Goal: Information Seeking & Learning: Learn about a topic

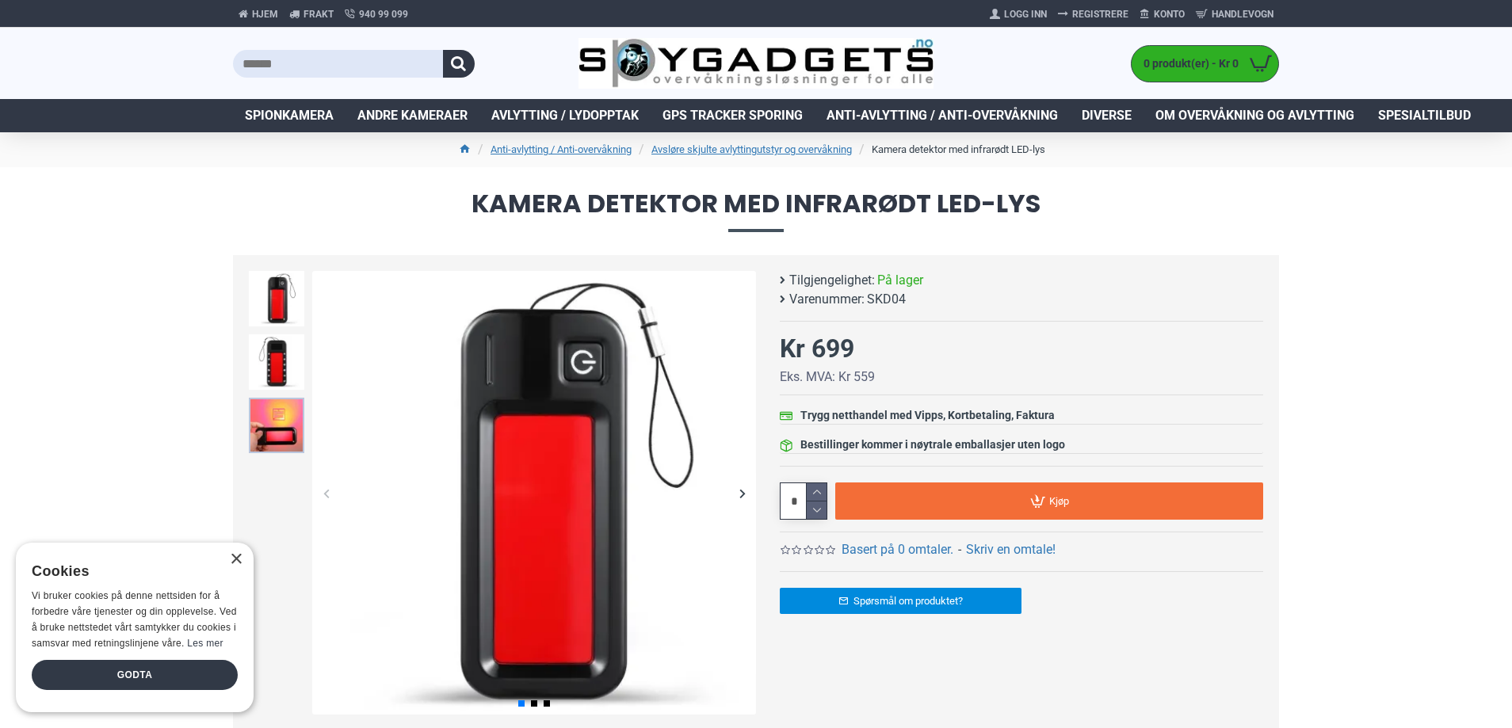
click at [283, 411] on img at bounding box center [276, 425] width 55 height 55
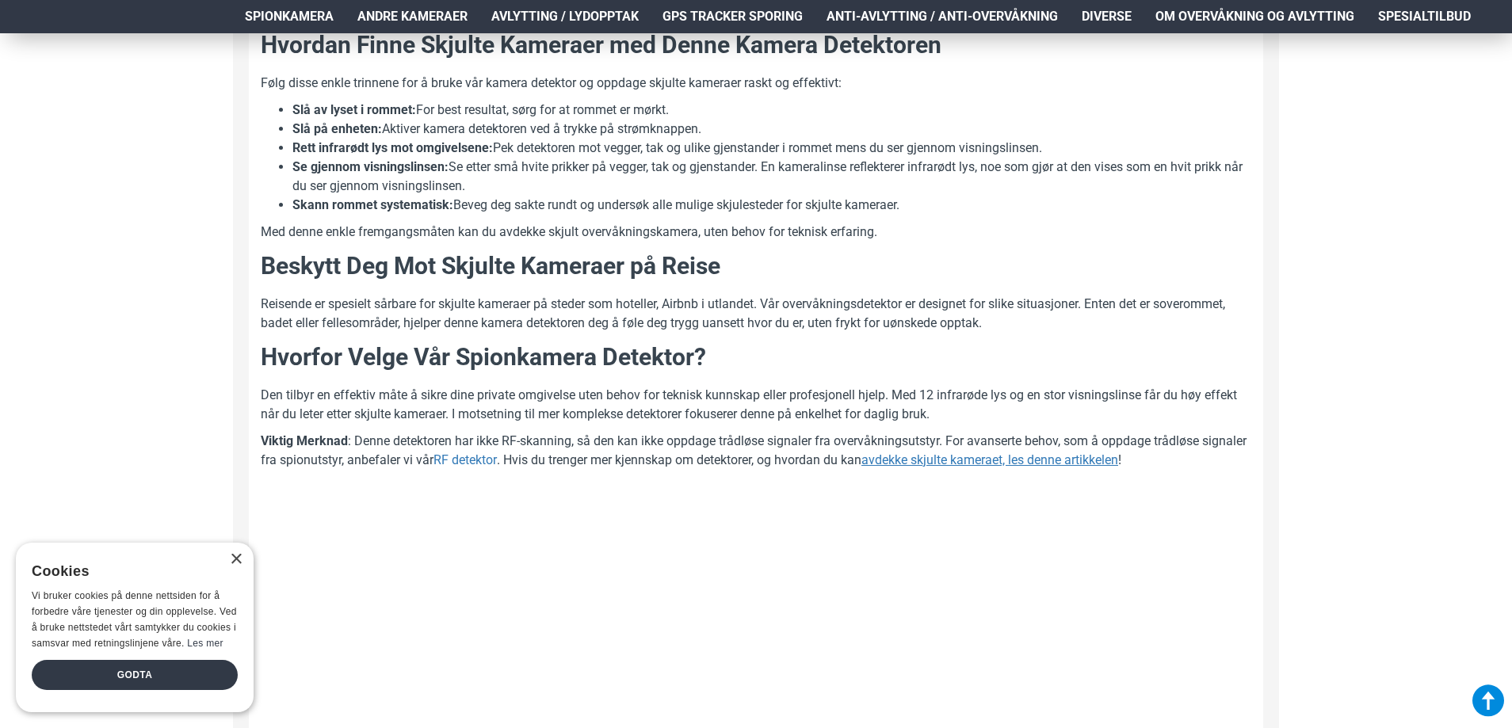
scroll to position [1189, 0]
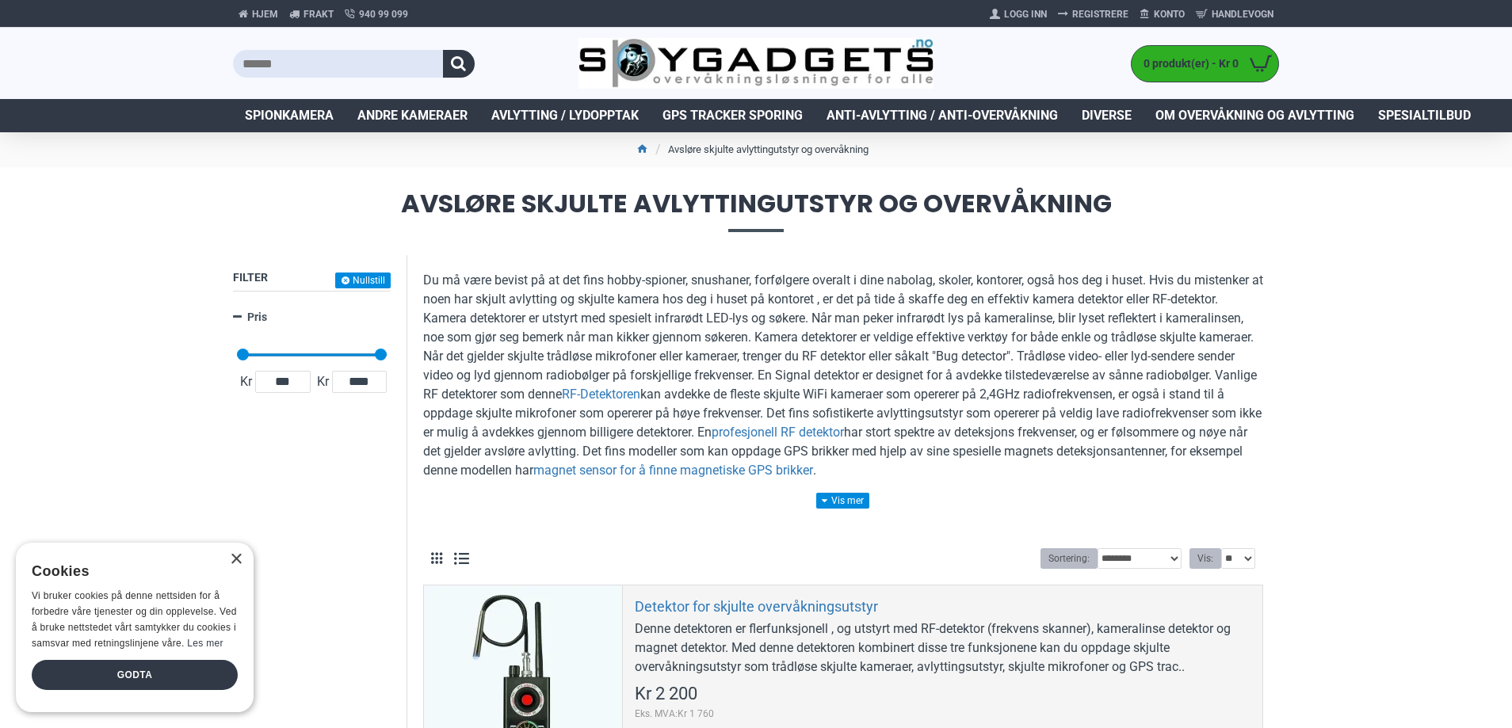
scroll to position [238, 0]
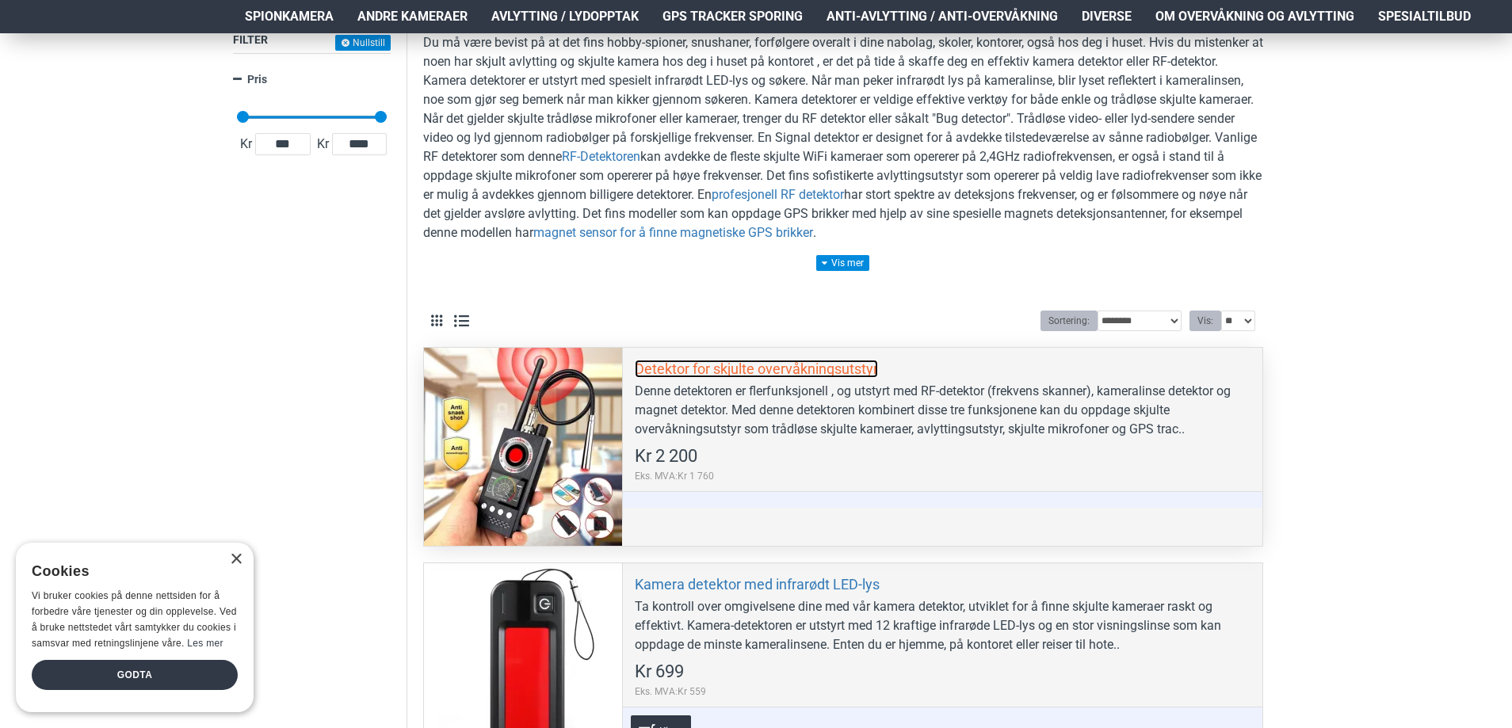
click at [691, 371] on link "Detektor for skjulte overvåkningsutstyr" at bounding box center [756, 369] width 243 height 18
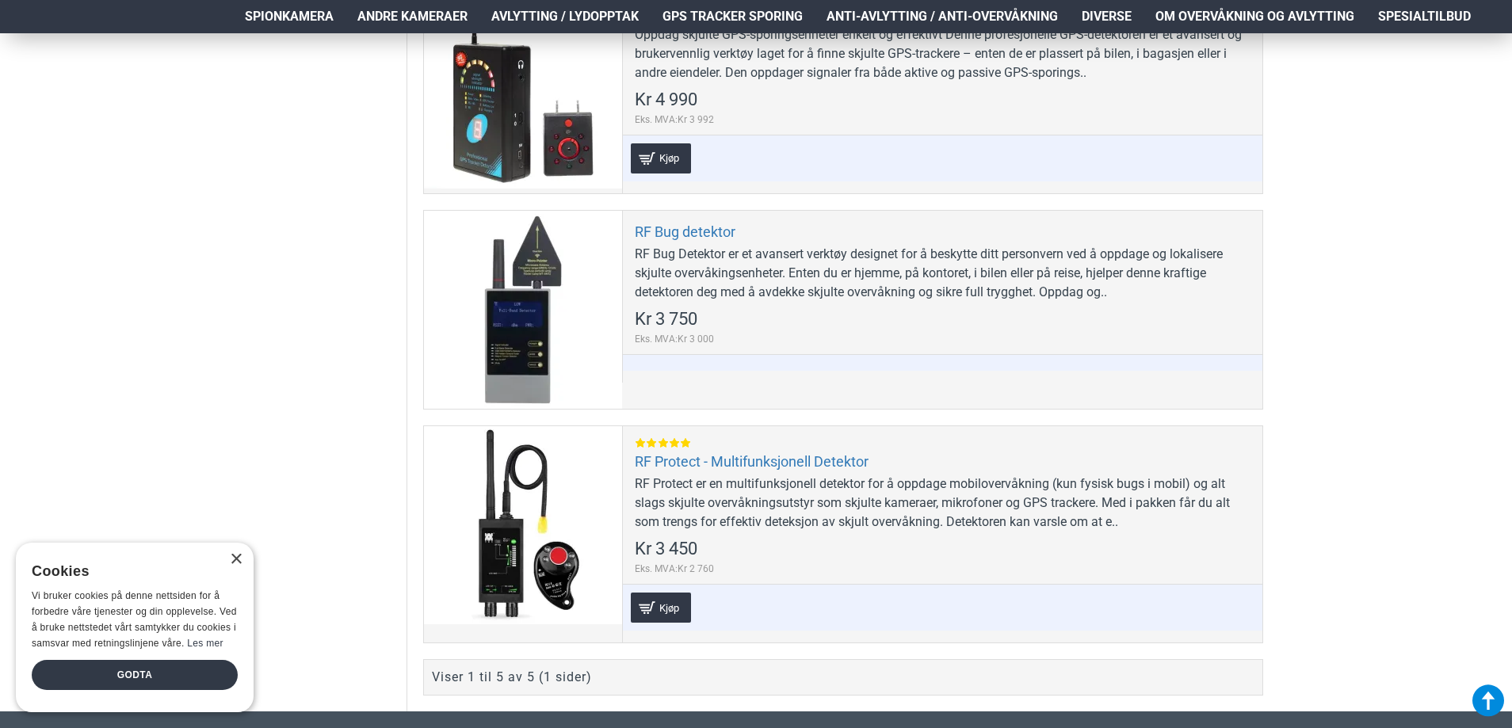
scroll to position [872, 0]
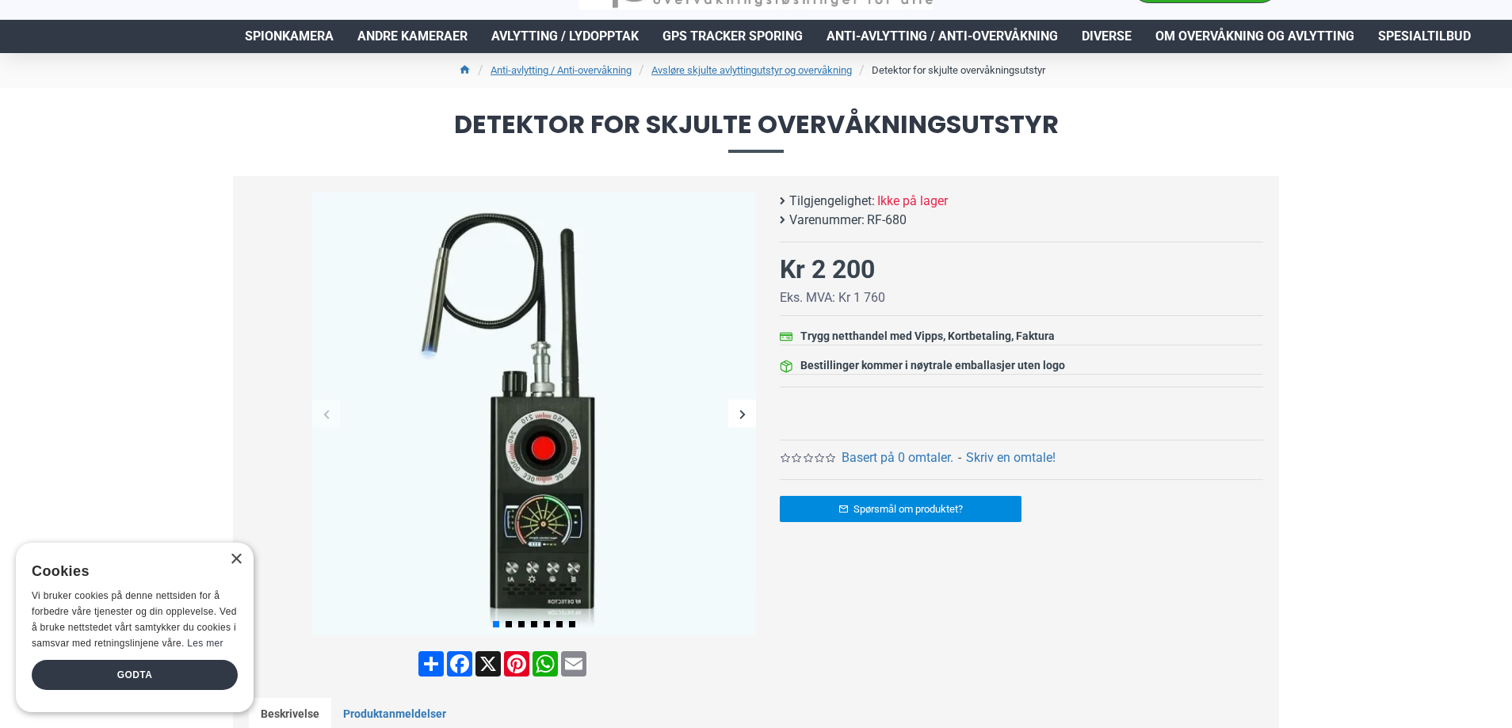
scroll to position [159, 0]
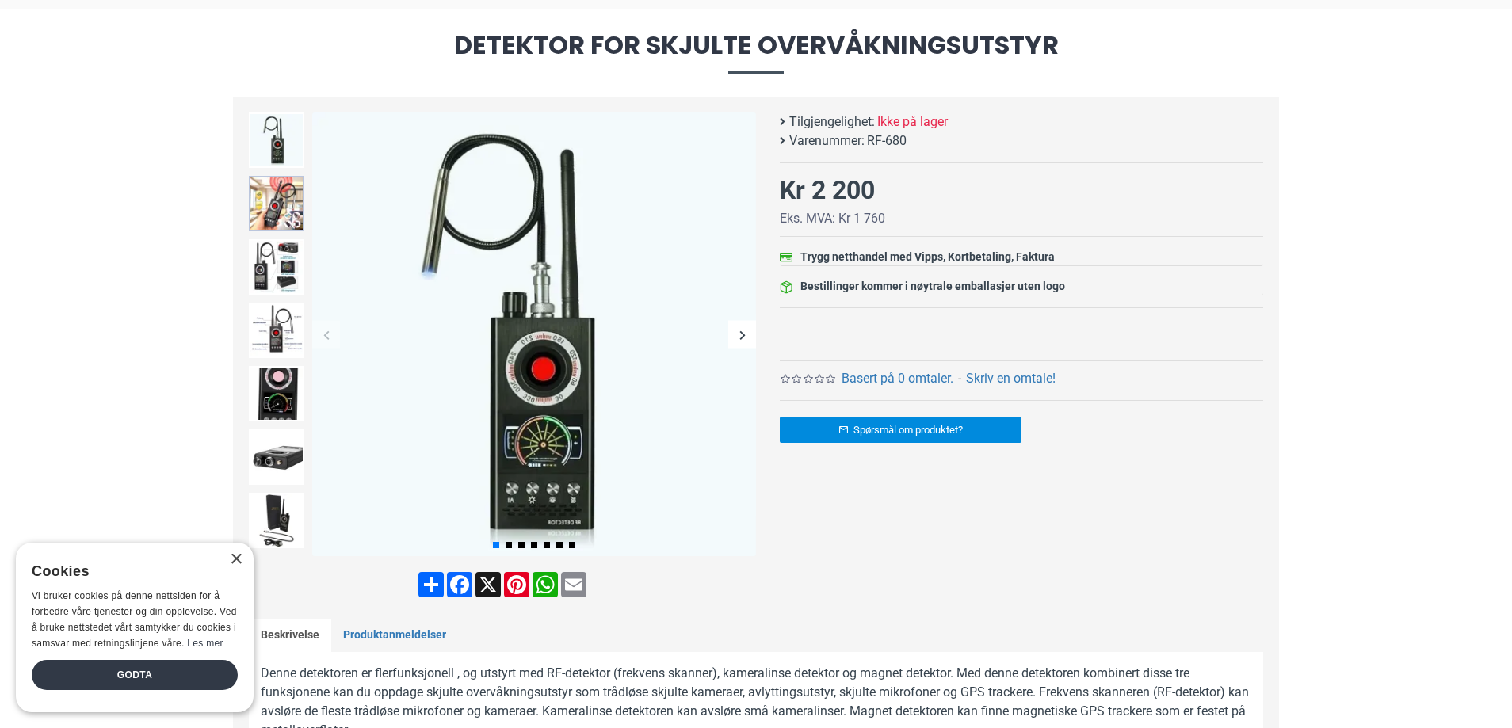
click at [273, 208] on img at bounding box center [276, 203] width 55 height 55
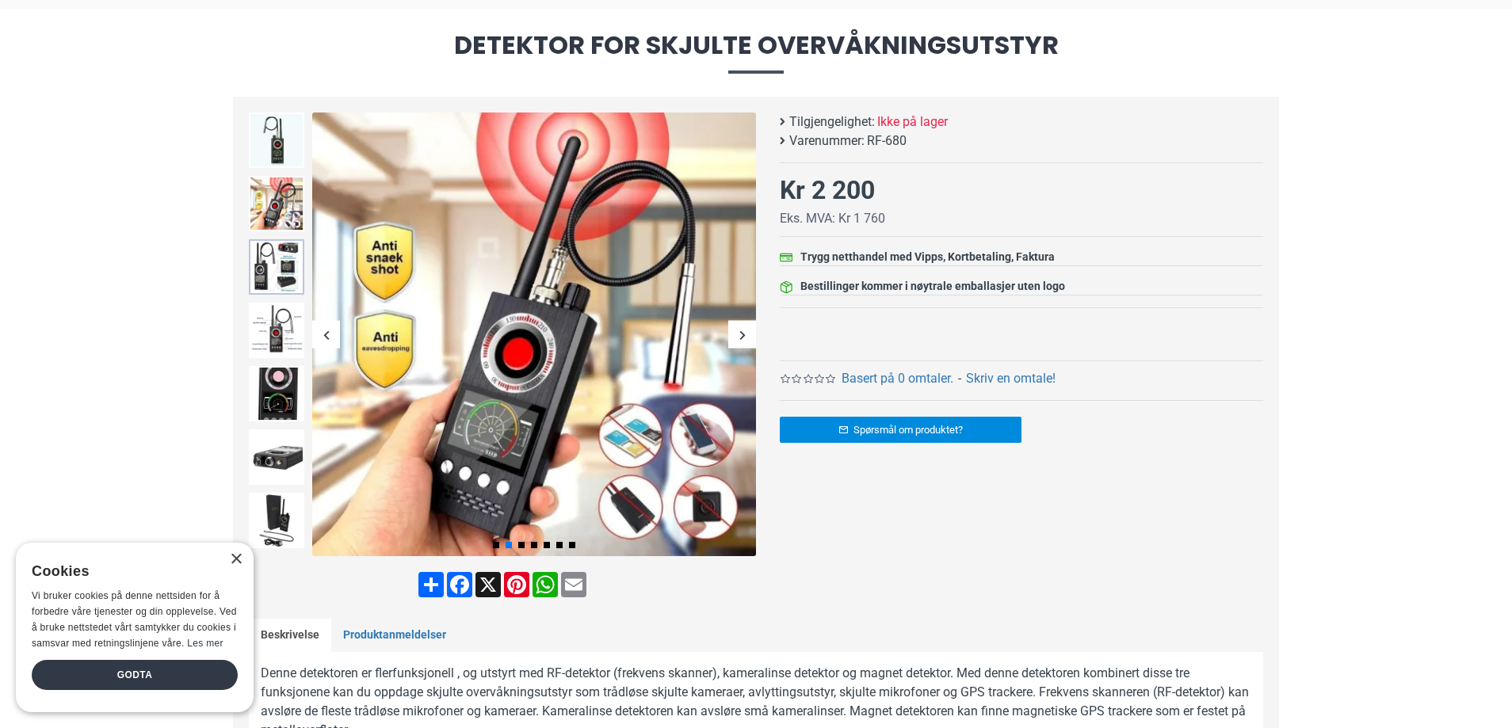
click at [284, 268] on img at bounding box center [276, 266] width 55 height 55
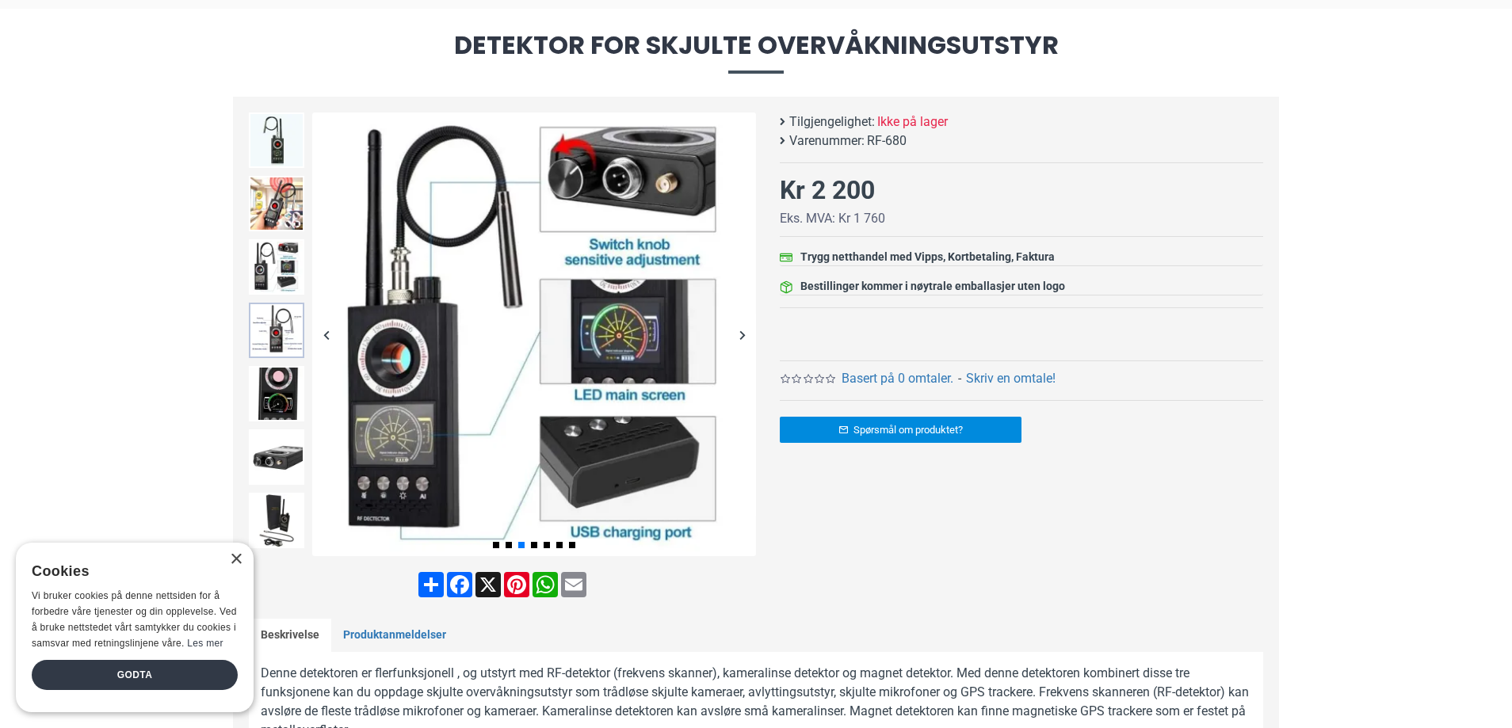
click at [285, 327] on img at bounding box center [276, 330] width 55 height 55
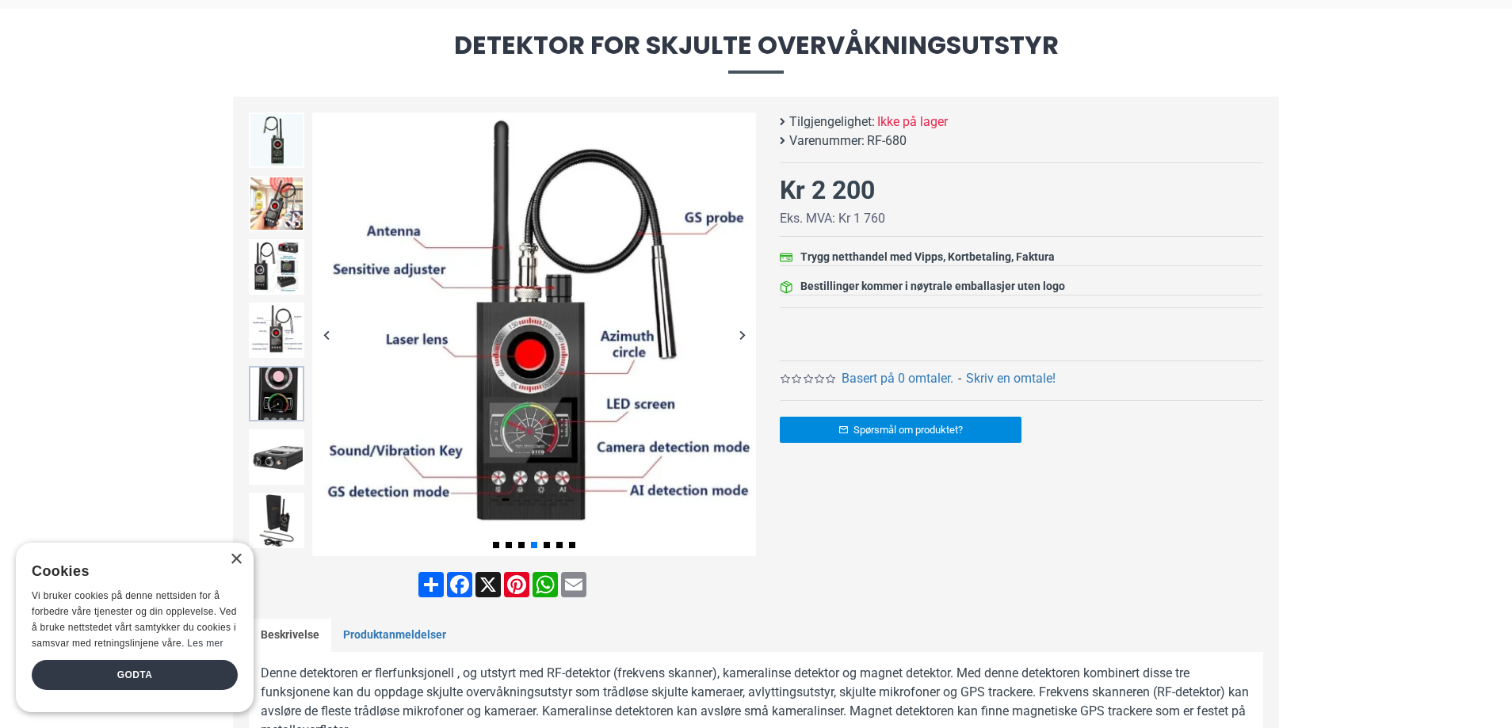
click at [273, 401] on img at bounding box center [276, 393] width 55 height 55
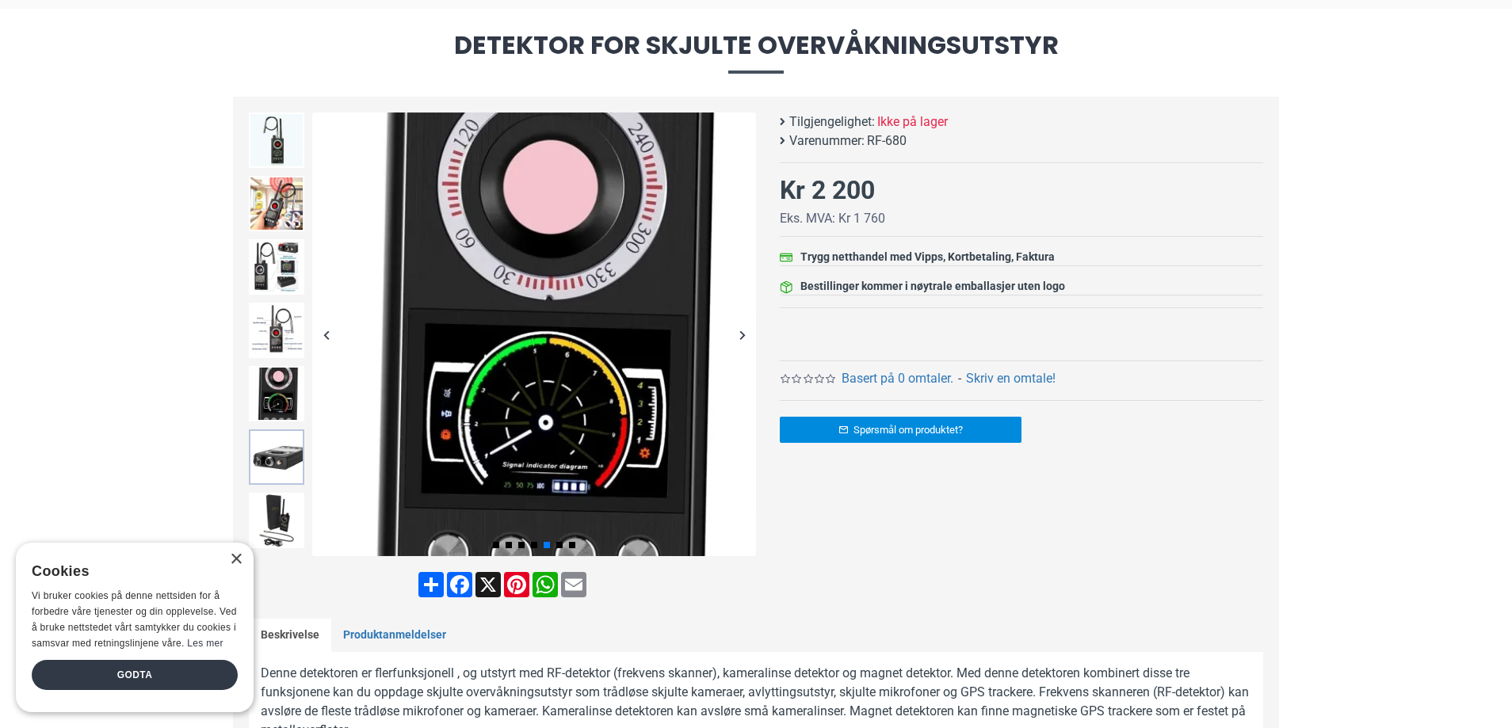
click at [277, 467] on img at bounding box center [276, 457] width 55 height 55
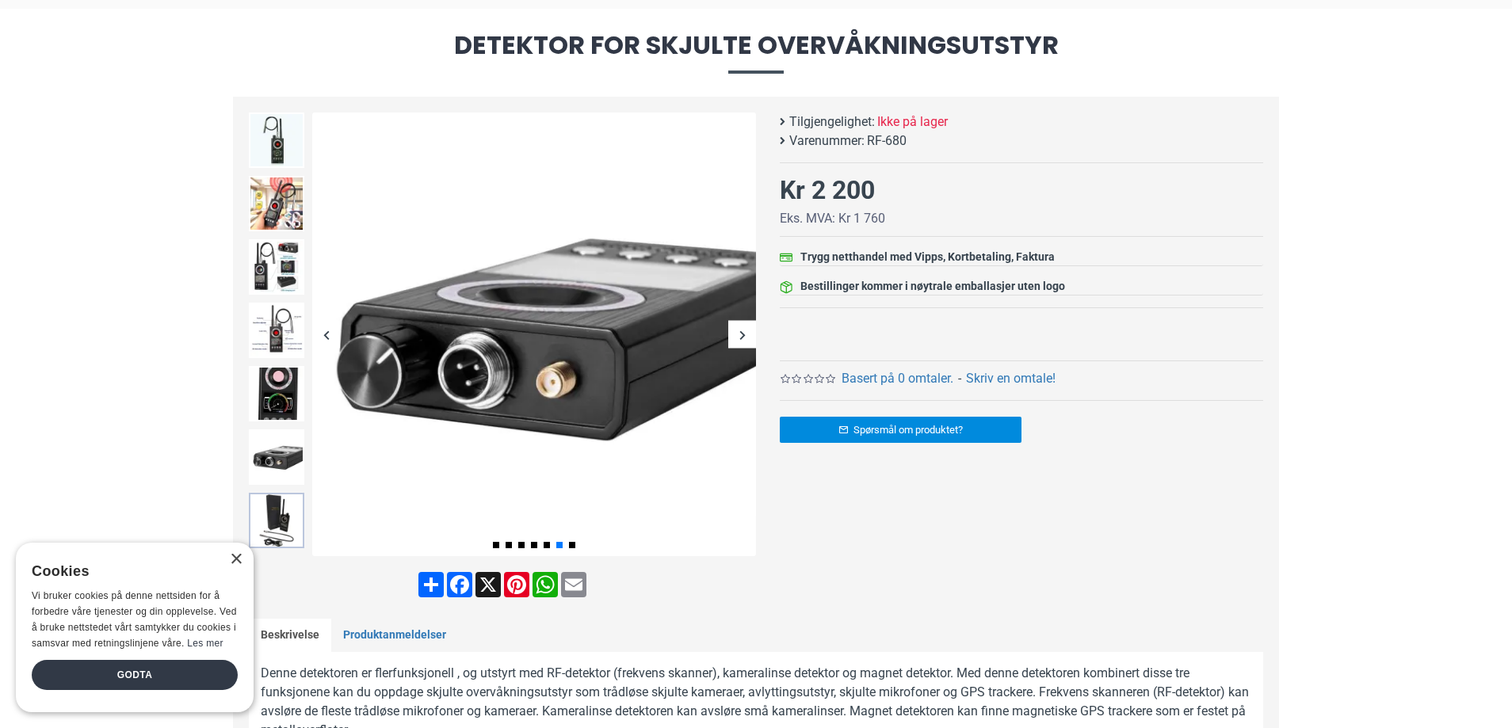
click at [274, 523] on img at bounding box center [276, 520] width 55 height 55
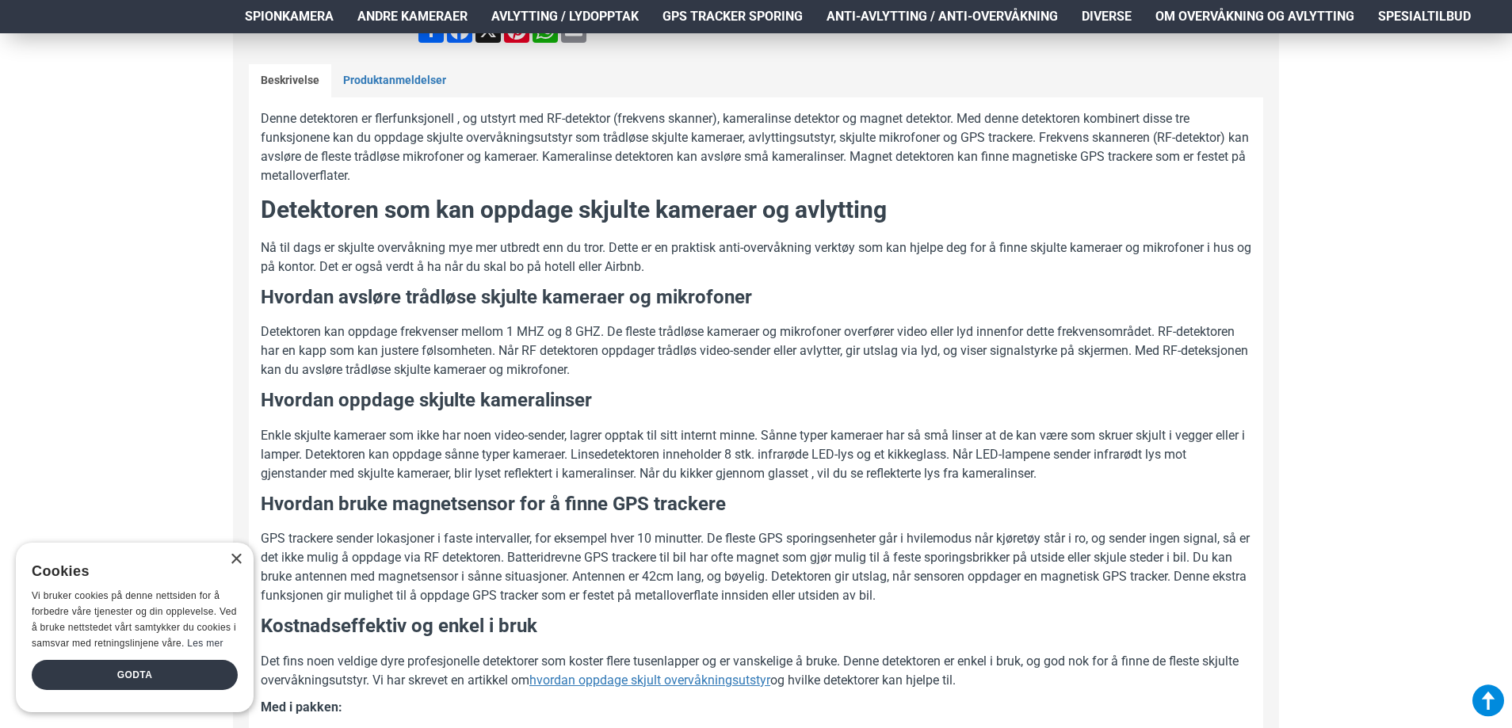
scroll to position [555, 0]
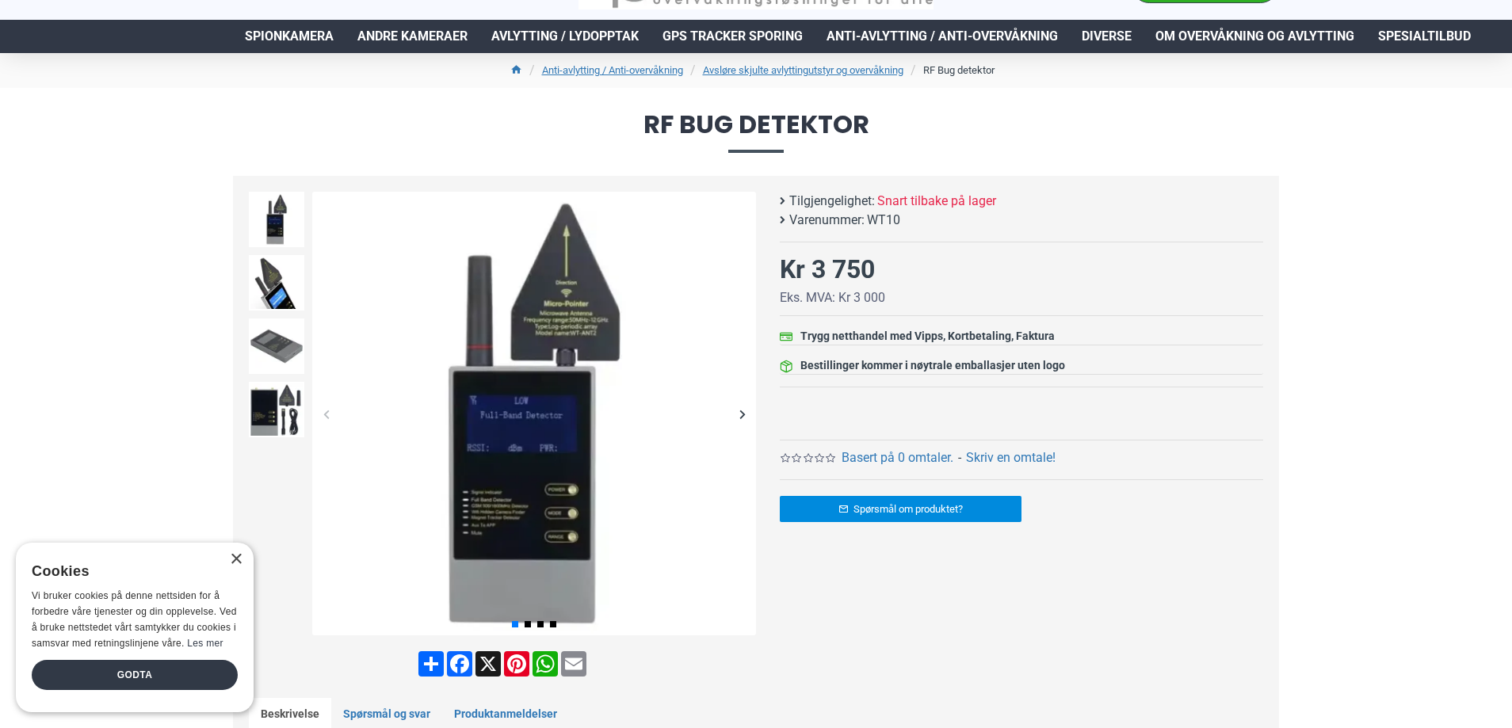
scroll to position [159, 0]
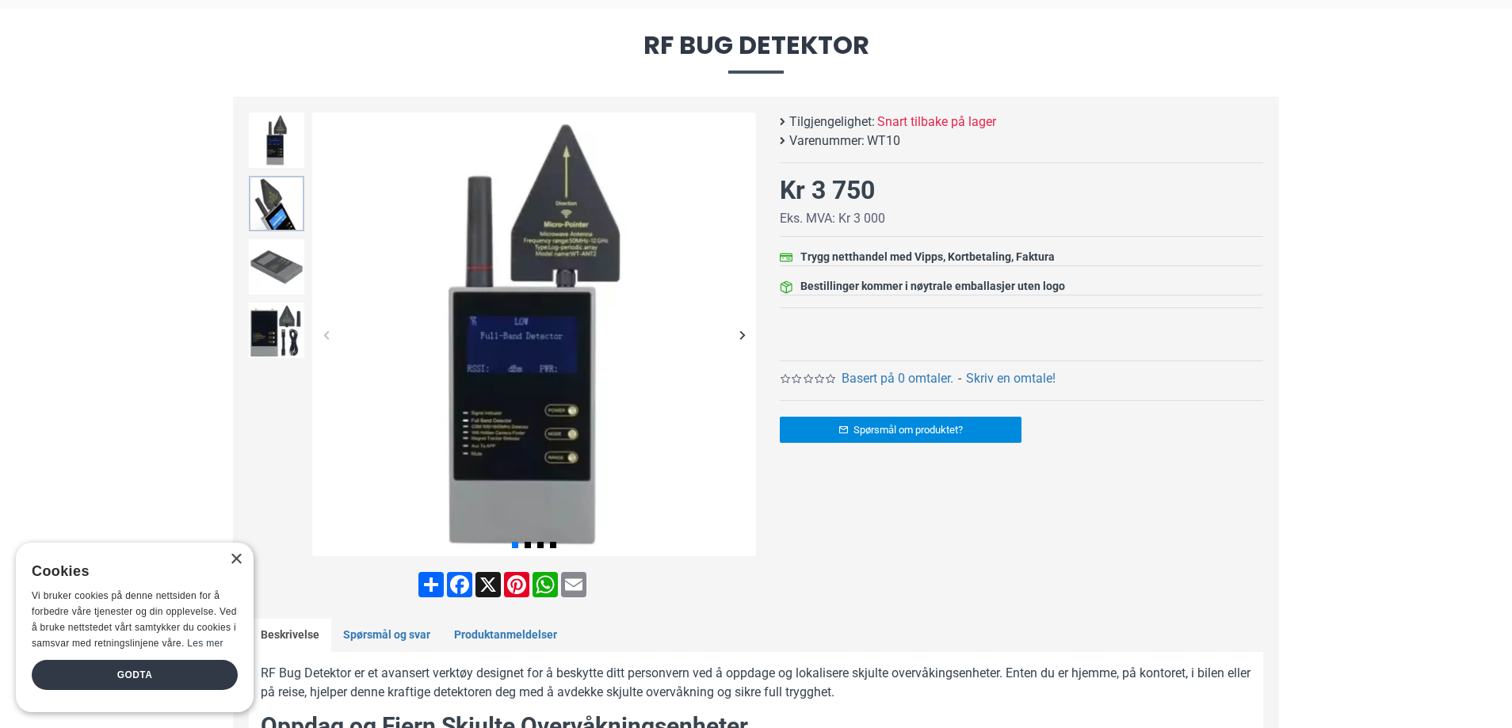
click at [283, 213] on img at bounding box center [276, 203] width 55 height 55
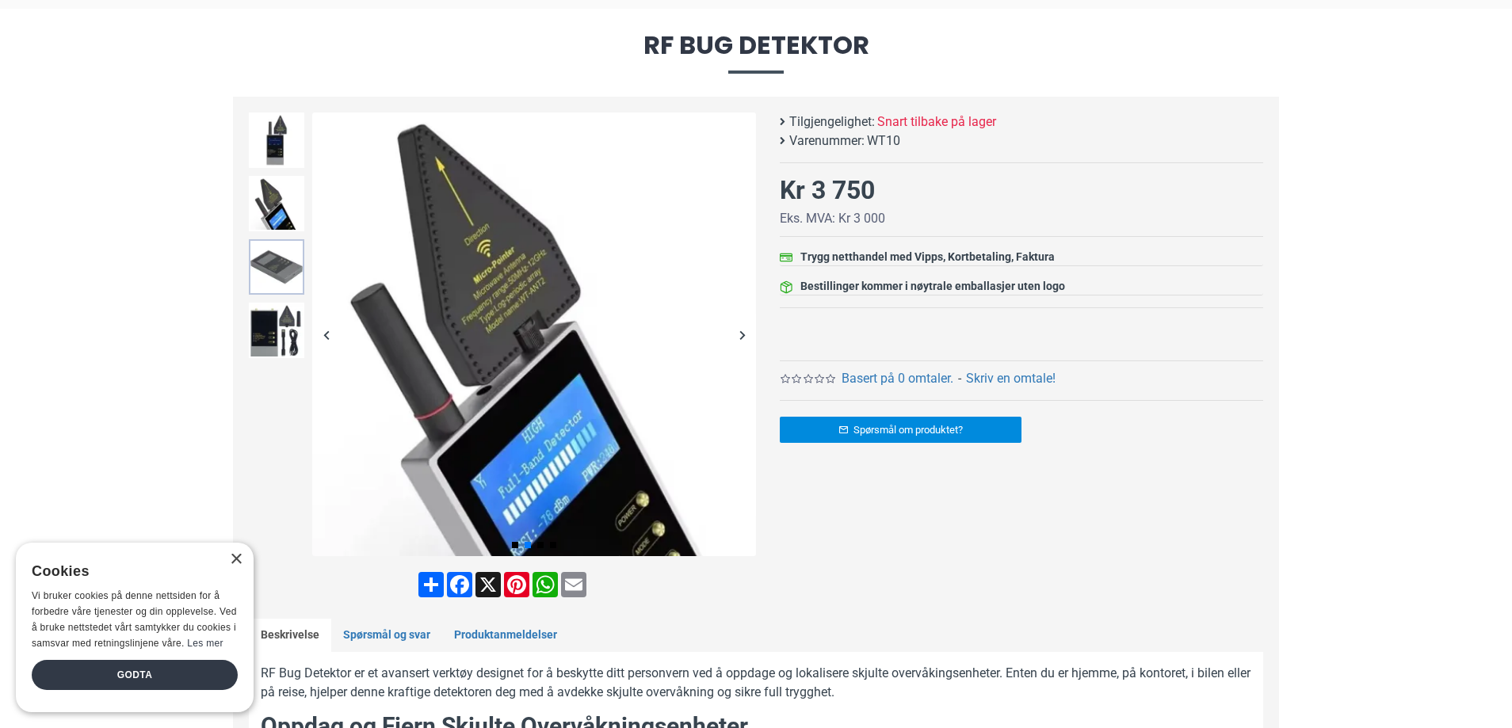
click at [273, 270] on img at bounding box center [276, 266] width 55 height 55
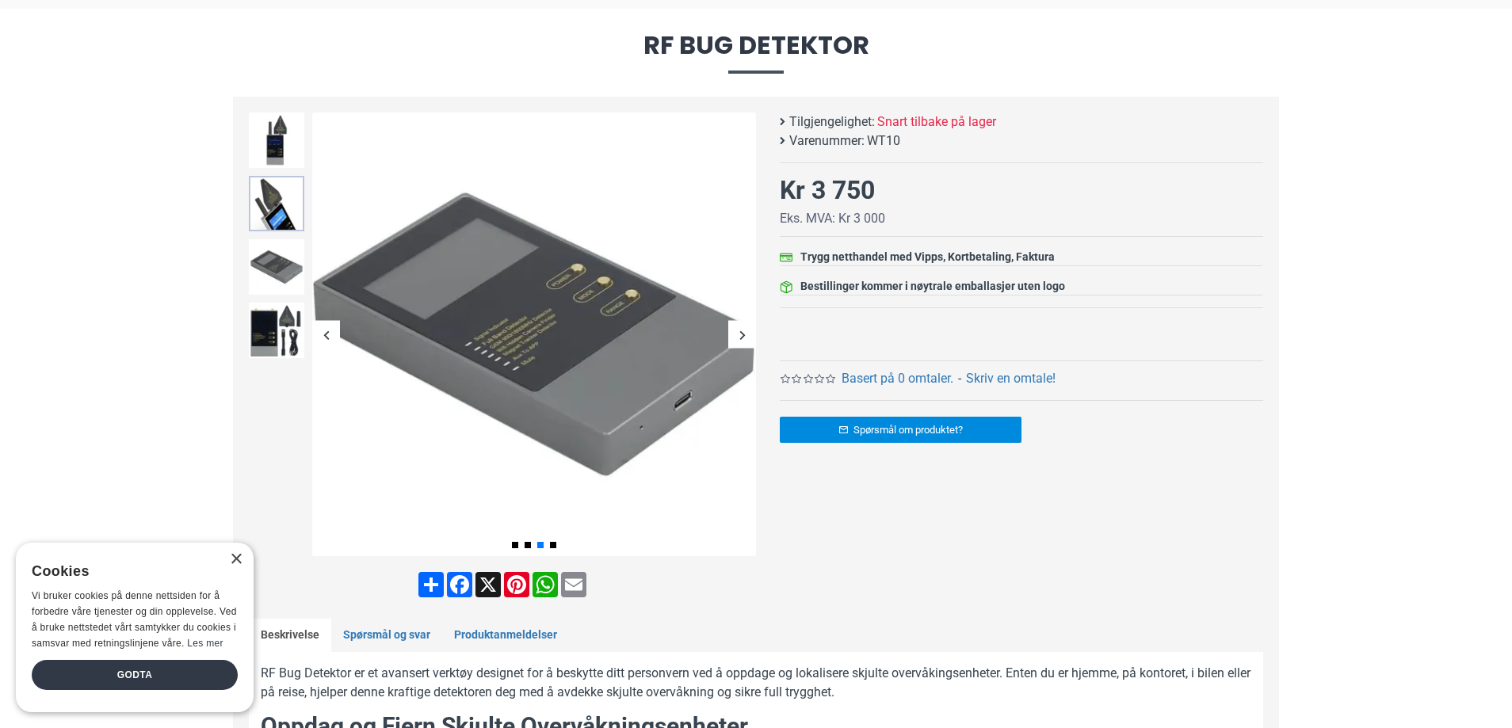
click at [280, 220] on img at bounding box center [276, 203] width 55 height 55
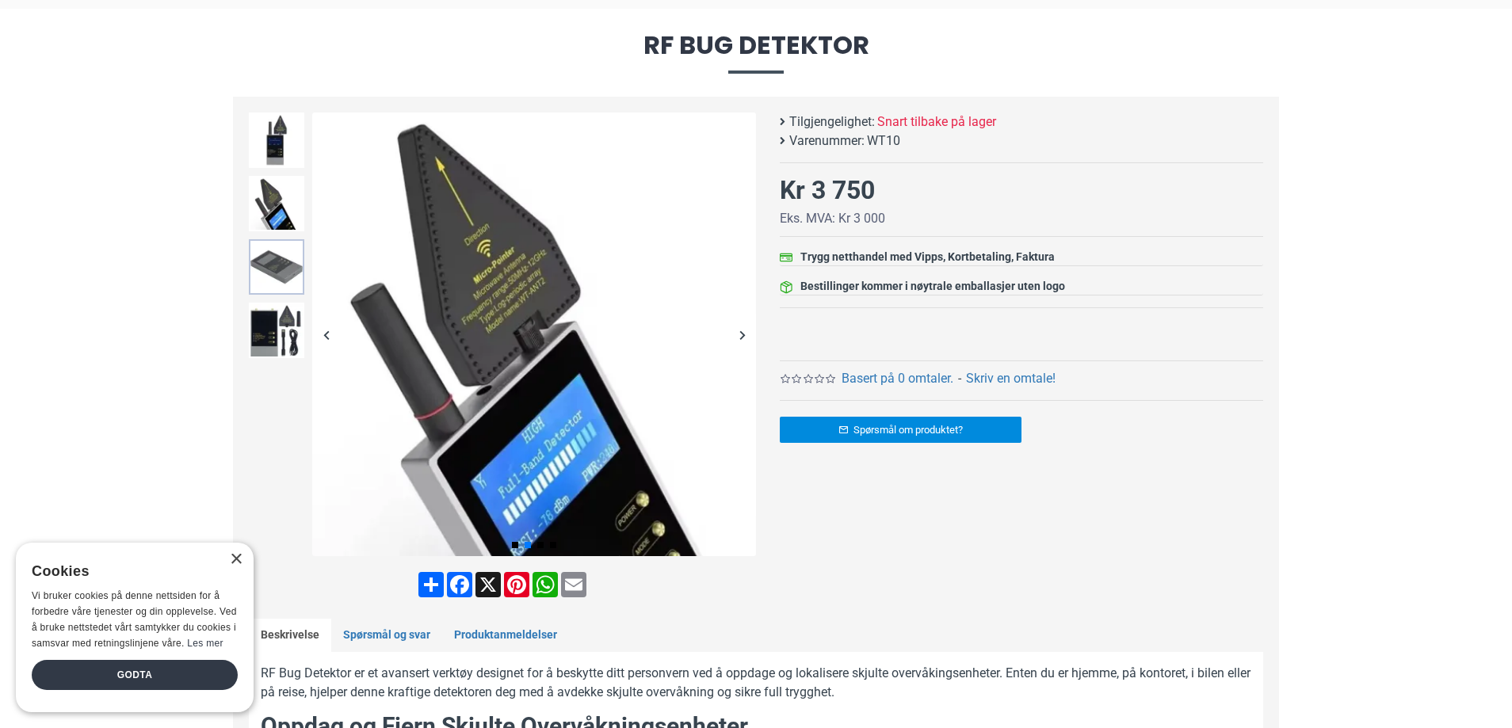
click at [281, 269] on img at bounding box center [276, 266] width 55 height 55
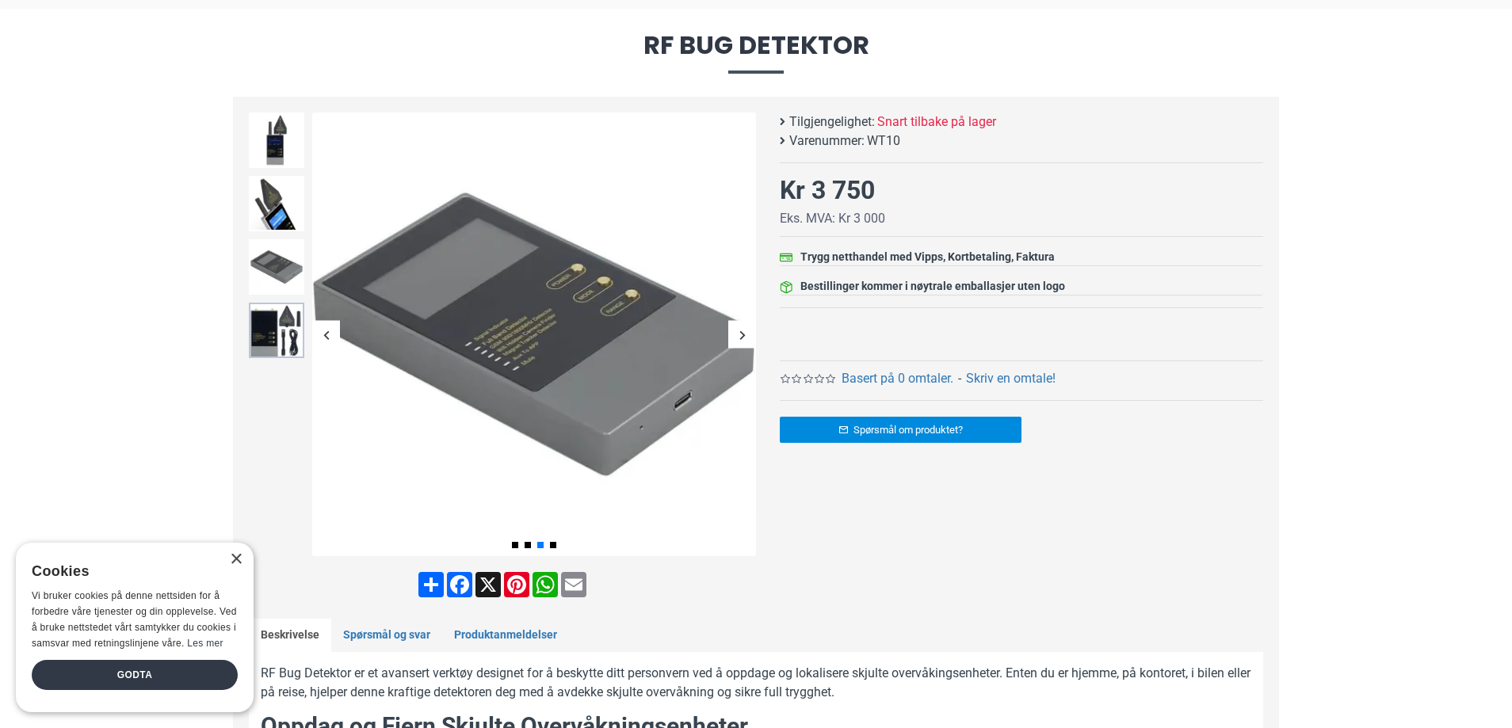
click at [281, 337] on img at bounding box center [276, 330] width 55 height 55
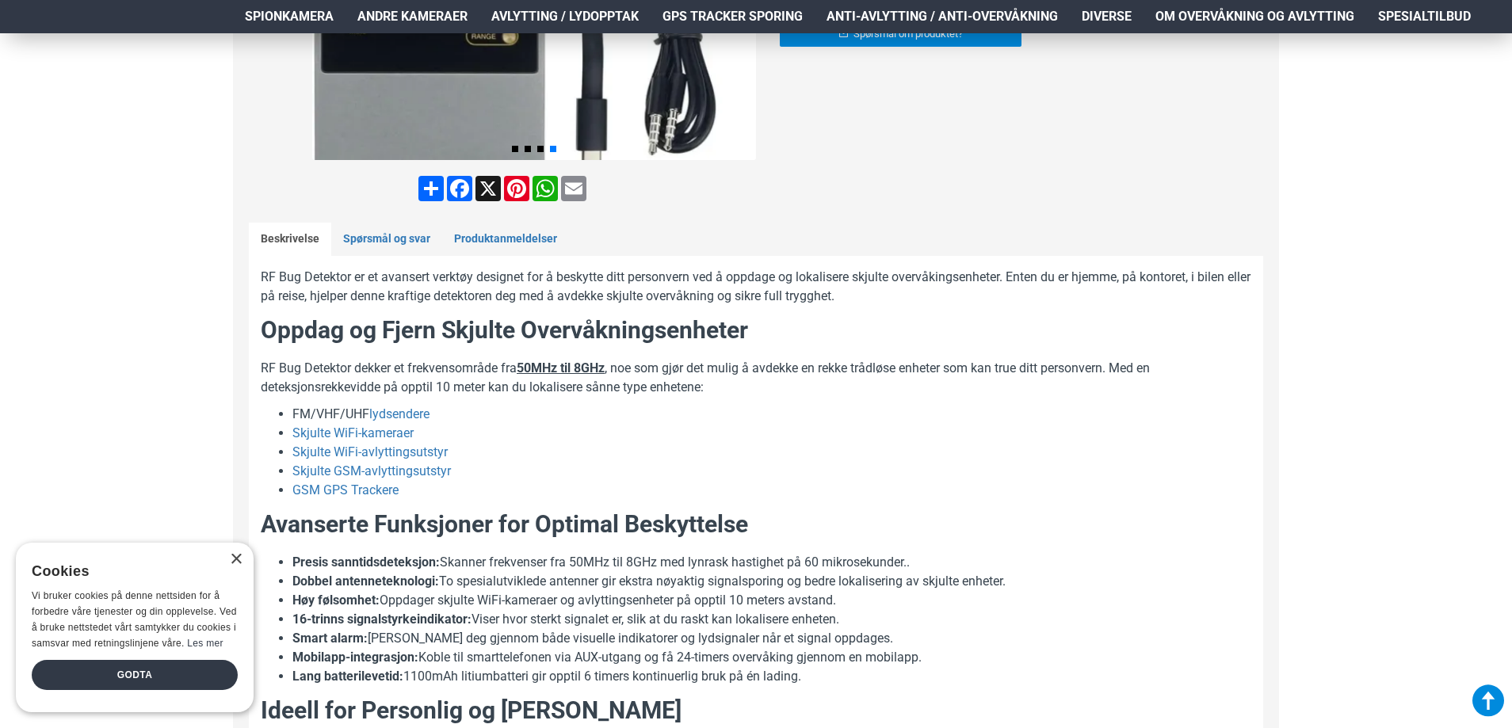
scroll to position [634, 0]
